Goal: Find specific page/section: Find specific page/section

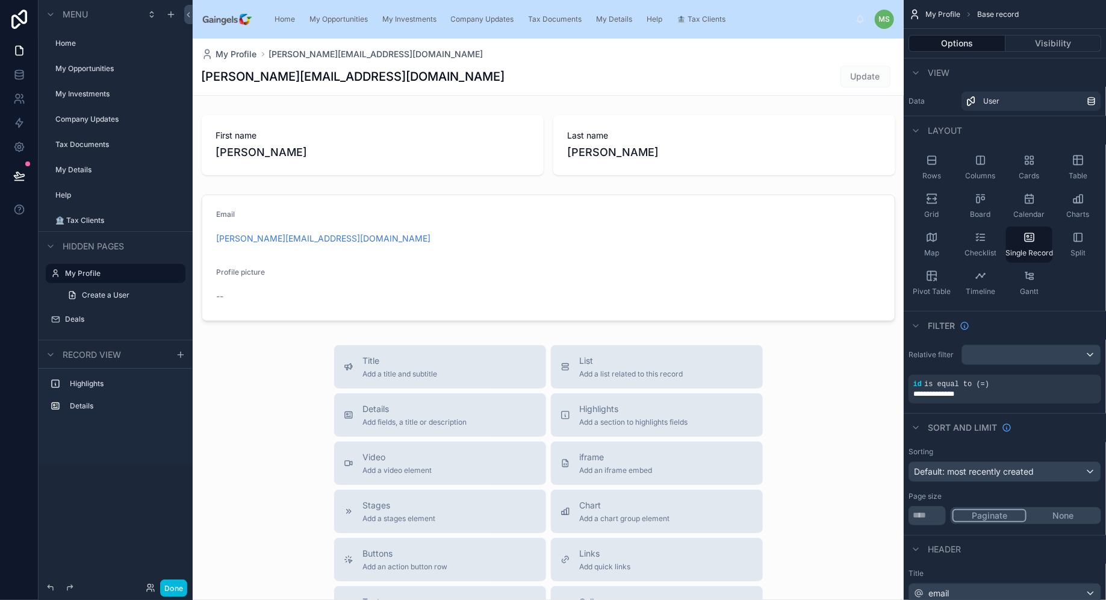
click at [288, 19] on span "Home" at bounding box center [285, 19] width 20 height 10
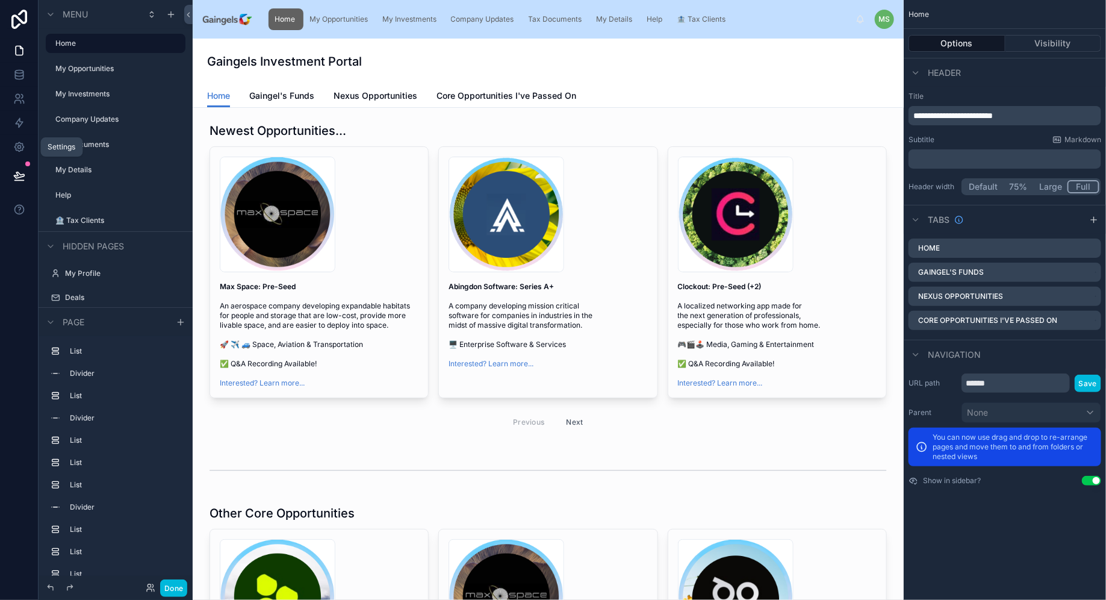
click at [24, 144] on icon at bounding box center [19, 147] width 12 height 12
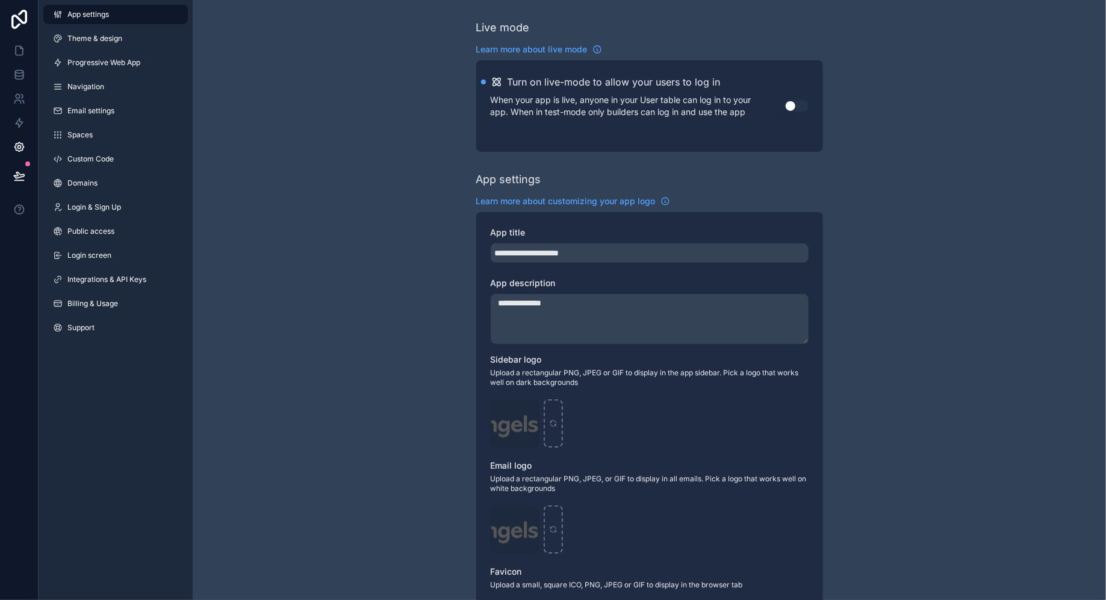
click at [108, 256] on span "Login screen" at bounding box center [89, 255] width 44 height 10
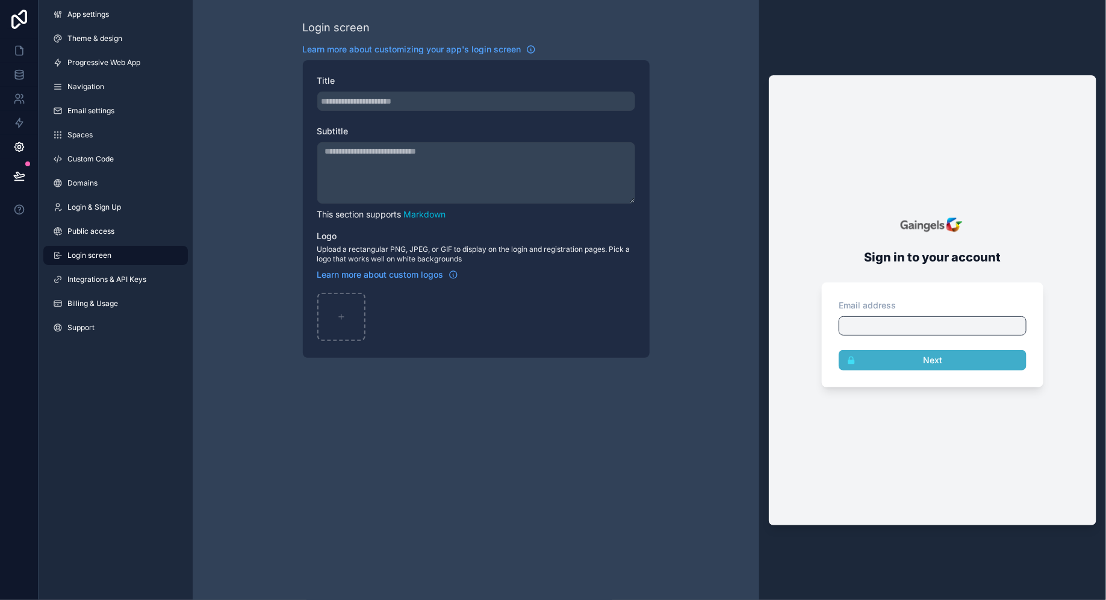
click at [501, 49] on span "Learn more about customizing your app's login screen" at bounding box center [412, 49] width 219 height 12
